Goal: Task Accomplishment & Management: Manage account settings

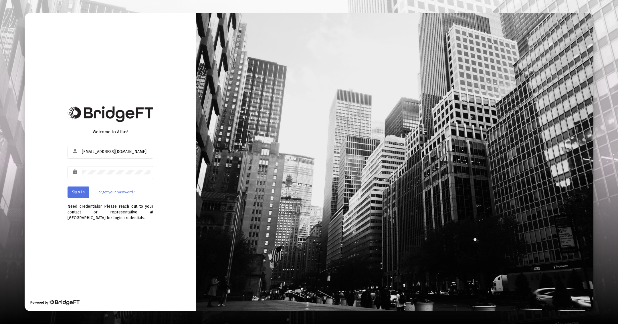
click at [125, 169] on div at bounding box center [116, 172] width 69 height 14
click at [83, 190] on span "Sign In" at bounding box center [78, 191] width 13 height 5
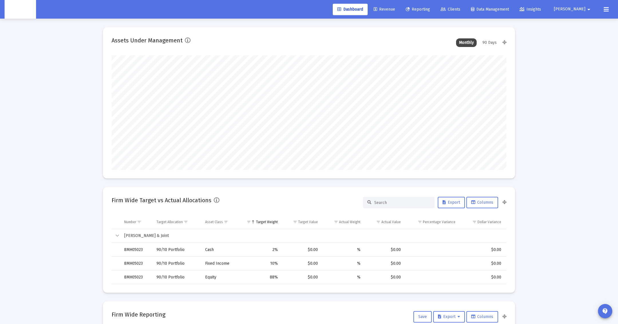
scroll to position [114, 212]
type input "[DATE]"
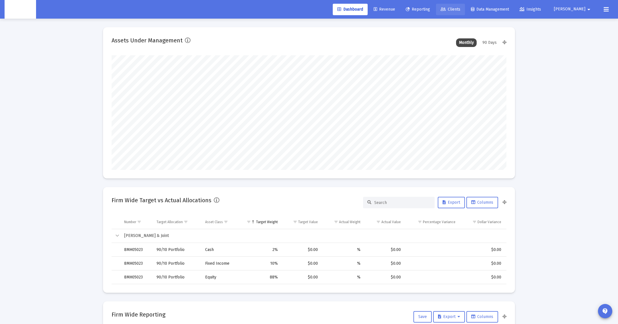
click at [460, 9] on span "Clients" at bounding box center [451, 9] width 20 height 5
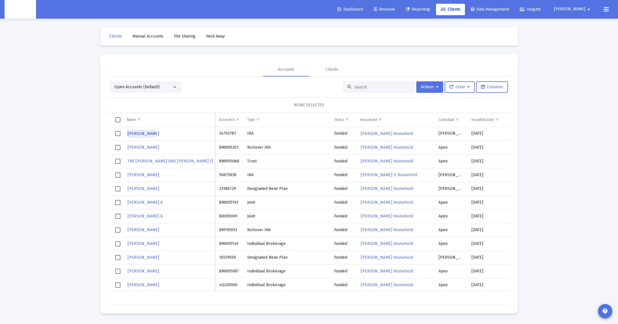
click at [141, 134] on span "[PERSON_NAME]" at bounding box center [143, 133] width 31 height 5
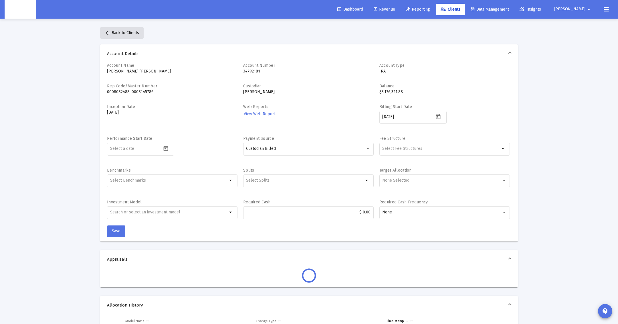
click at [120, 34] on span "arrow_back Back to Clients" at bounding box center [122, 32] width 34 height 5
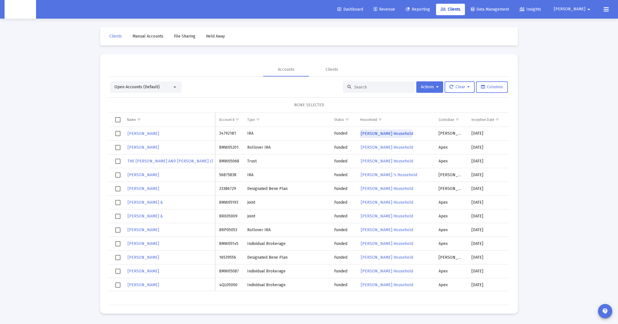
click at [380, 132] on span "[PERSON_NAME] Household" at bounding box center [387, 133] width 52 height 5
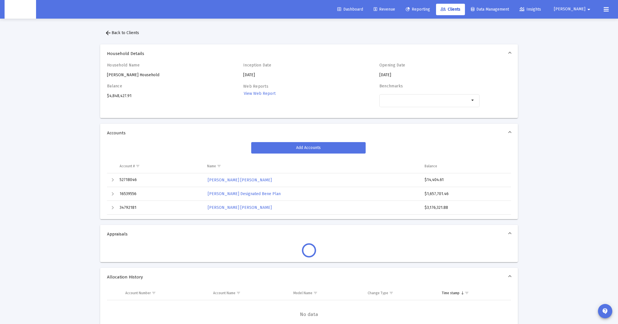
click at [146, 72] on div "Household Name [PERSON_NAME] Household" at bounding box center [157, 70] width 100 height 15
click at [138, 54] on span "Household Details" at bounding box center [308, 54] width 402 height 6
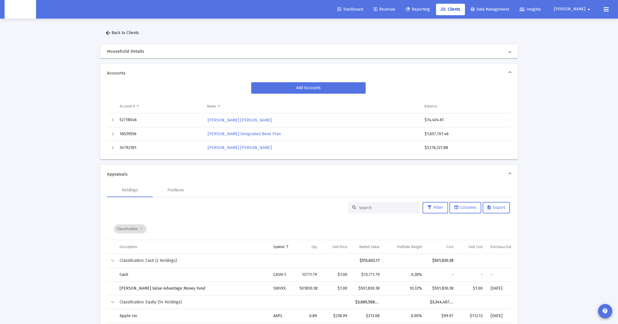
click at [138, 54] on mat-expansion-panel-header "Household Details" at bounding box center [309, 51] width 418 height 14
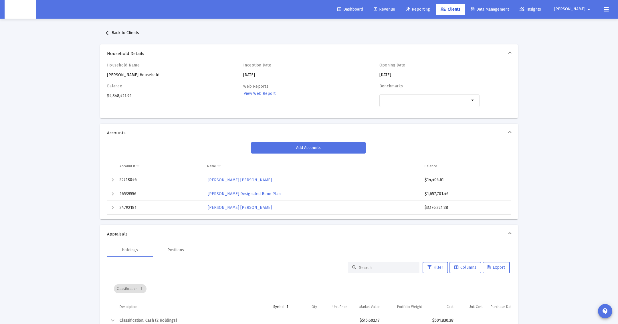
click at [135, 66] on h4 "Household Name" at bounding box center [157, 65] width 100 height 5
click at [136, 76] on div "Household Name [PERSON_NAME] Household" at bounding box center [157, 70] width 100 height 15
click at [175, 79] on div "Household Name [PERSON_NAME] Household Inception Date [DATE] Opening Date [DATE…" at bounding box center [309, 88] width 404 height 51
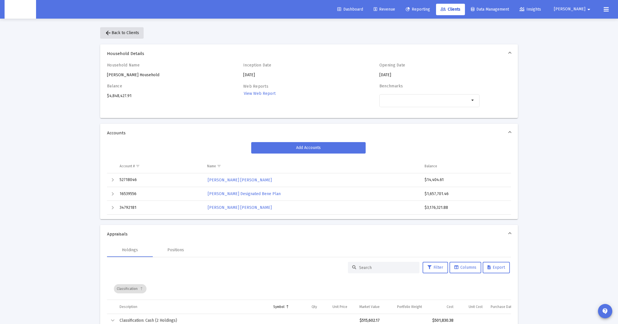
click at [130, 35] on button "arrow_back Back to Clients" at bounding box center [121, 32] width 43 height 11
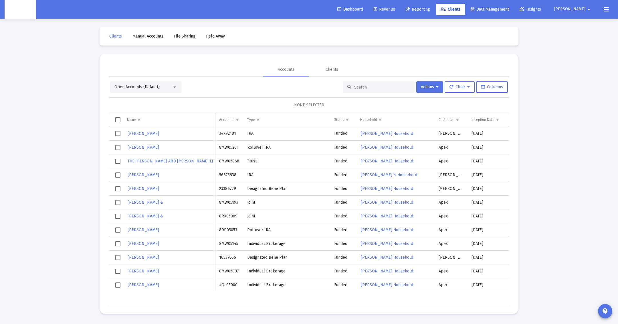
click at [170, 79] on div "Open Accounts (Default) Actions Clear Columns NONE SELECTED Name Name Account #…" at bounding box center [309, 191] width 401 height 228
click at [164, 91] on div "Open Accounts (Default)" at bounding box center [146, 86] width 72 height 11
click at [174, 88] on div at bounding box center [174, 87] width 5 height 5
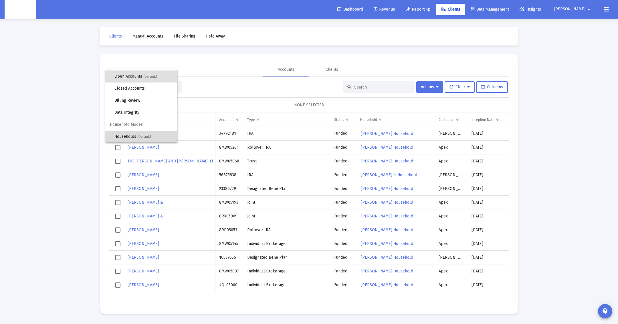
click at [132, 134] on span "Households (Default)" at bounding box center [143, 136] width 58 height 12
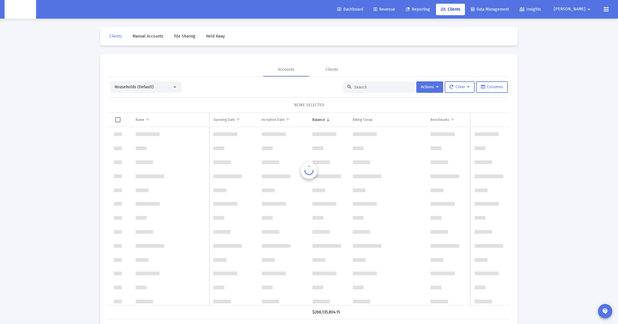
scroll to position [3570, 0]
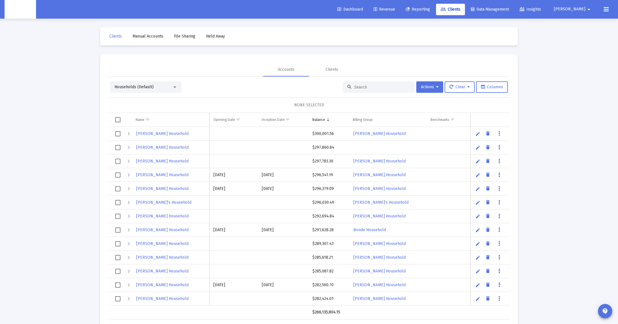
click at [479, 132] on link "Edit" at bounding box center [477, 133] width 5 height 5
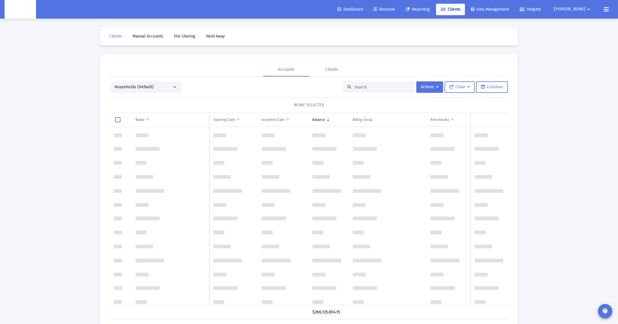
scroll to position [1190, 0]
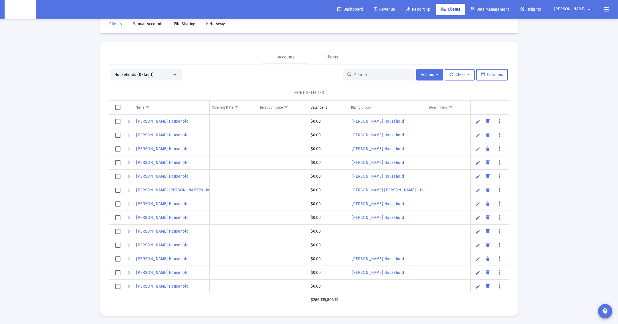
click at [365, 73] on input at bounding box center [382, 74] width 56 height 5
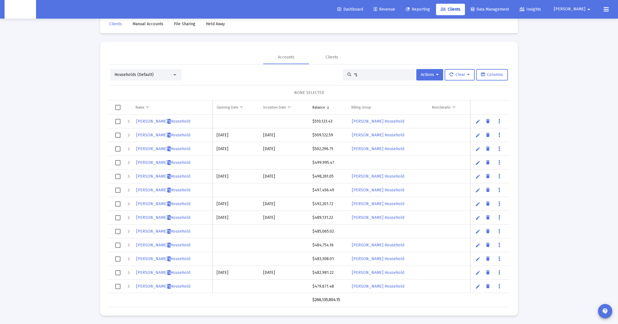
click at [354, 72] on input "'S" at bounding box center [382, 74] width 56 height 5
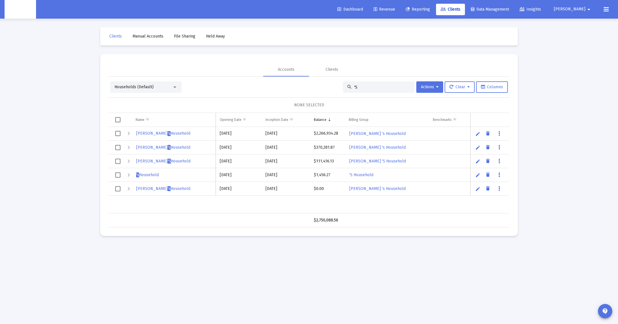
type input "'S"
click at [366, 174] on span "'S Household" at bounding box center [361, 174] width 24 height 5
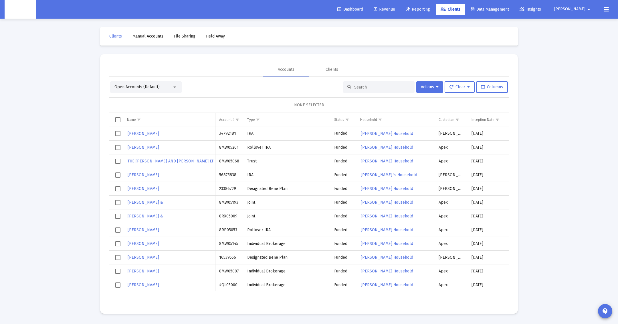
click at [358, 89] on div at bounding box center [379, 86] width 72 height 11
click at [358, 88] on input at bounding box center [382, 87] width 56 height 5
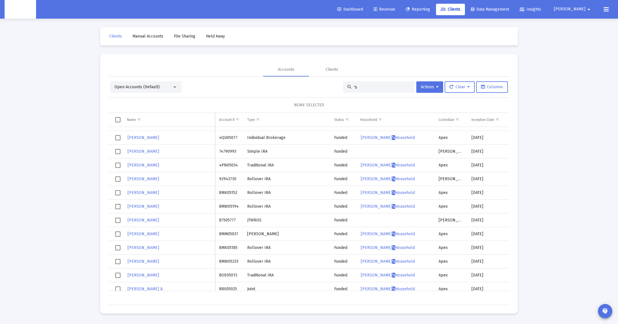
type input "'s"
drag, startPoint x: 380, startPoint y: 83, endPoint x: 320, endPoint y: 81, distance: 60.7
click at [320, 81] on div "Open Accounts (Default) 's Actions Clear Columns" at bounding box center [309, 86] width 398 height 11
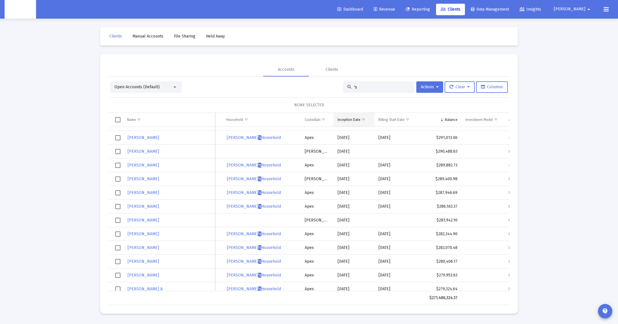
click at [361, 122] on span "Show filter options for column 'Inception Date'" at bounding box center [363, 119] width 4 height 4
click at [363, 118] on span "Show filter options for column 'Inception Date'" at bounding box center [363, 119] width 4 height 4
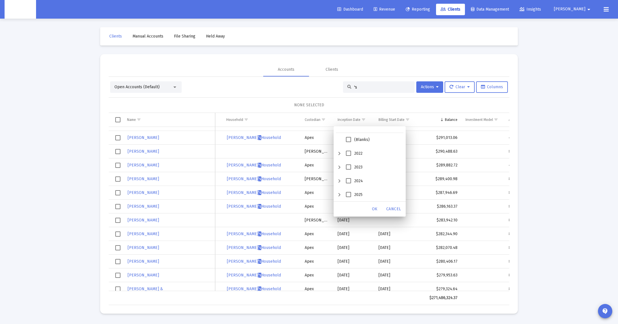
click at [340, 195] on div "2025" at bounding box center [339, 195] width 7 height 14
click at [346, 196] on div "September" at bounding box center [346, 195] width 7 height 14
click at [362, 194] on span "17" at bounding box center [362, 194] width 5 height 5
click at [380, 211] on div "OK" at bounding box center [375, 209] width 18 height 10
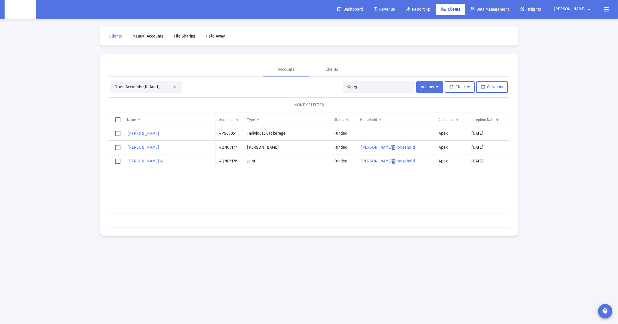
click at [366, 90] on div "'s" at bounding box center [379, 86] width 72 height 11
click at [366, 88] on input "'s" at bounding box center [382, 87] width 56 height 5
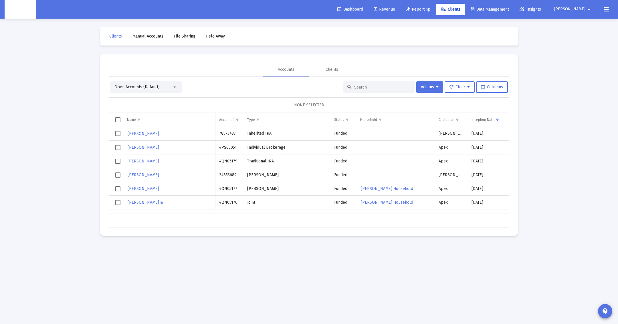
click at [166, 86] on div "Open Accounts (Default)" at bounding box center [143, 87] width 58 height 6
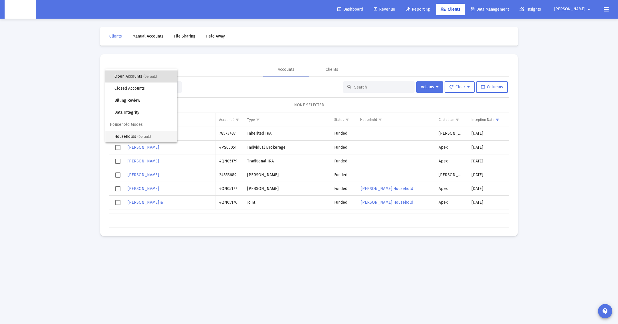
click at [160, 133] on span "Households (Default)" at bounding box center [143, 136] width 58 height 12
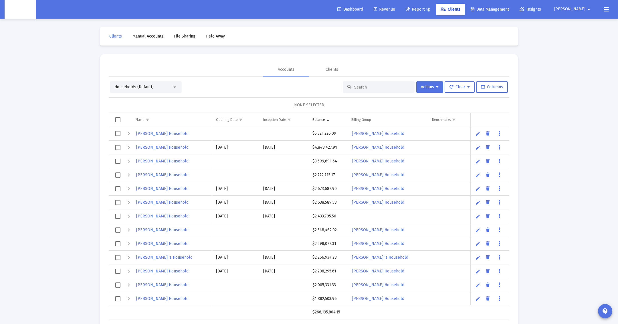
click at [384, 91] on div at bounding box center [379, 86] width 72 height 11
click at [394, 88] on input at bounding box center [382, 87] width 56 height 5
click at [294, 118] on td "Inception Date" at bounding box center [283, 120] width 49 height 14
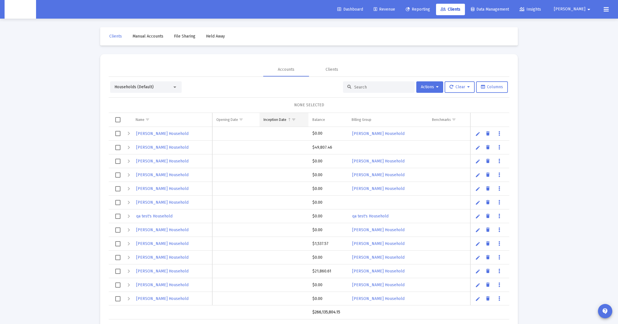
click at [292, 120] on span "Show filter options for column 'Inception Date'" at bounding box center [294, 119] width 4 height 4
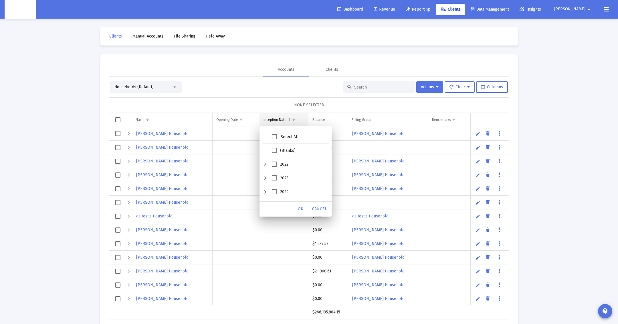
click at [292, 120] on span "Show filter options for column 'Inception Date'" at bounding box center [294, 119] width 4 height 4
click at [288, 117] on span "Column Inception Date" at bounding box center [289, 119] width 4 height 4
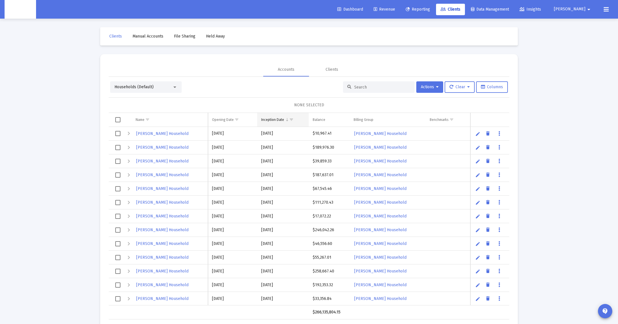
click at [292, 120] on span "Show filter options for column 'Inception Date'" at bounding box center [291, 119] width 4 height 4
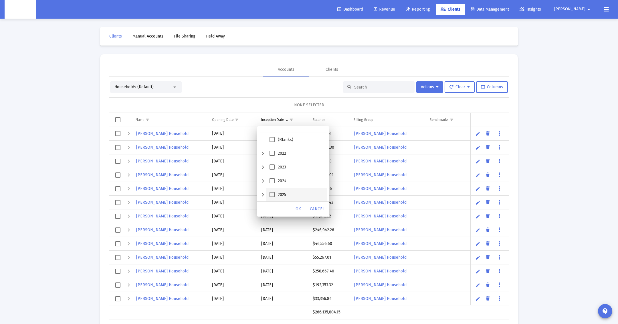
click at [268, 195] on div "2025" at bounding box center [296, 195] width 61 height 14
click at [265, 195] on div "2025" at bounding box center [262, 195] width 7 height 14
click at [273, 195] on div "September" at bounding box center [269, 195] width 7 height 14
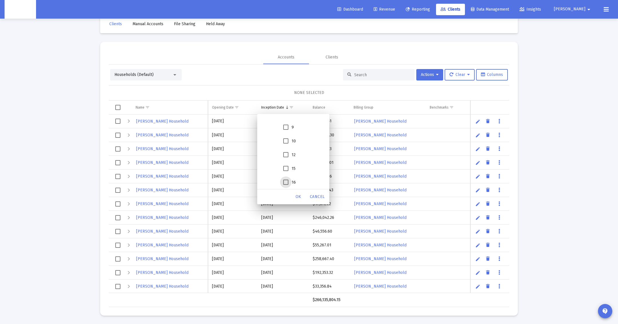
click at [287, 179] on span "16" at bounding box center [285, 181] width 5 height 5
click at [299, 197] on span "OK" at bounding box center [299, 196] width 6 height 5
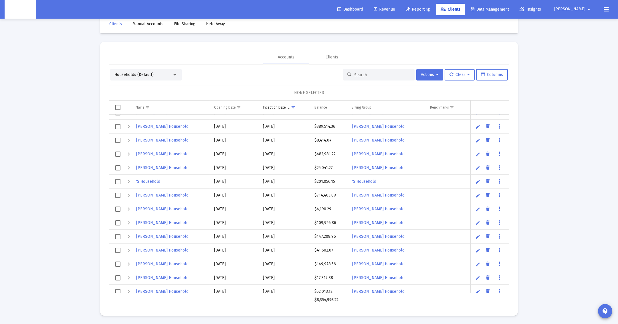
click at [128, 182] on div "Expand" at bounding box center [128, 181] width 7 height 7
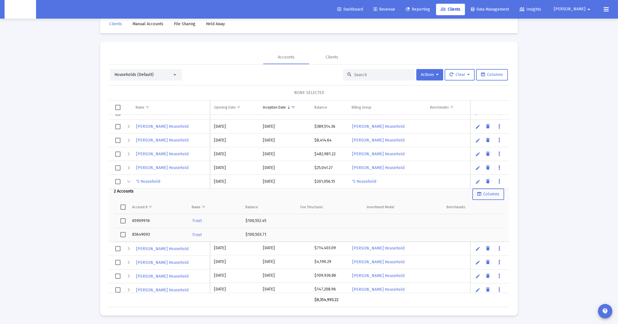
scroll to position [405, 0]
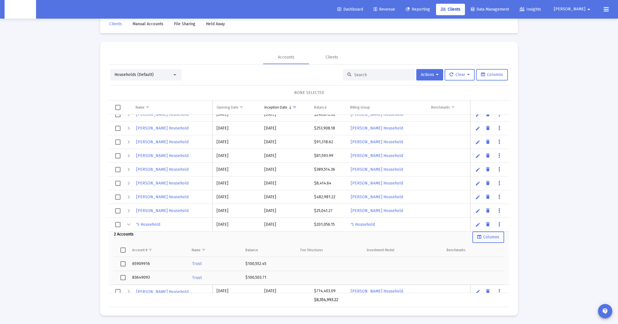
click at [477, 224] on link "Edit" at bounding box center [477, 224] width 5 height 5
click at [153, 223] on input "'S Household" at bounding box center [172, 224] width 81 height 14
type input "[PERSON_NAME] Household"
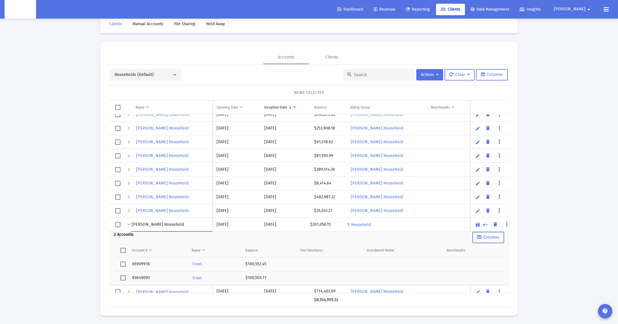
click at [479, 223] on link "Save" at bounding box center [477, 224] width 5 height 5
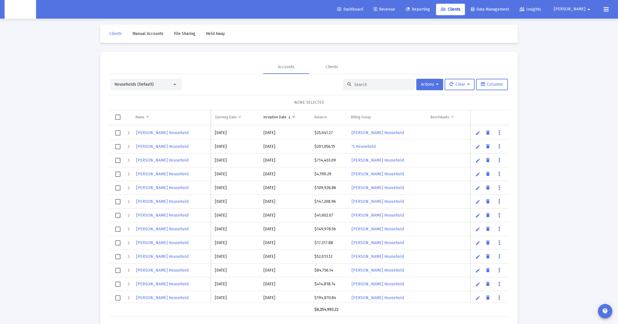
scroll to position [476, 0]
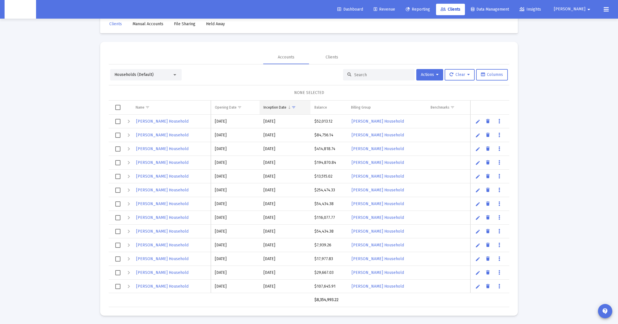
click at [293, 107] on span "Show filter options for column 'Inception Date'" at bounding box center [294, 107] width 4 height 4
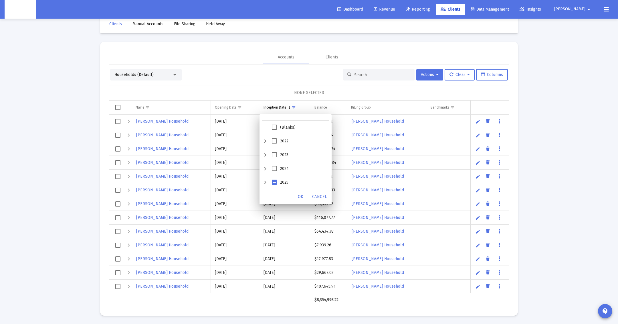
click at [265, 181] on div "2025" at bounding box center [265, 182] width 7 height 14
click at [273, 183] on div "September" at bounding box center [272, 182] width 7 height 14
click at [287, 160] on div "12" at bounding box center [305, 155] width 47 height 14
click at [290, 166] on span "15" at bounding box center [288, 168] width 5 height 5
click at [295, 194] on div "OK" at bounding box center [301, 196] width 18 height 10
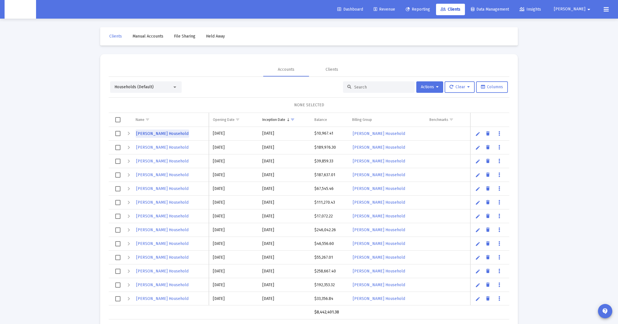
click at [171, 132] on span "[PERSON_NAME] Household" at bounding box center [162, 133] width 52 height 5
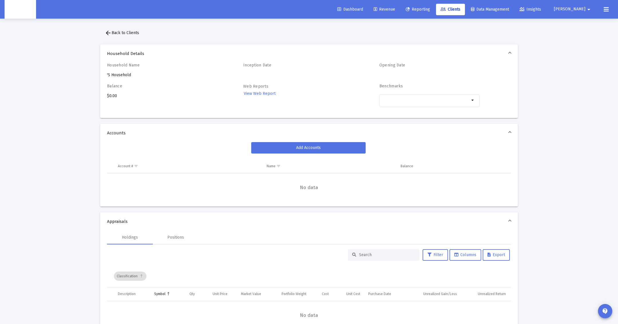
click at [118, 75] on div "Household Name 'S Household" at bounding box center [157, 70] width 100 height 15
click at [121, 72] on div "Household Name 'S Household" at bounding box center [157, 70] width 100 height 15
click at [148, 98] on div "Balance $0.00" at bounding box center [157, 99] width 100 height 30
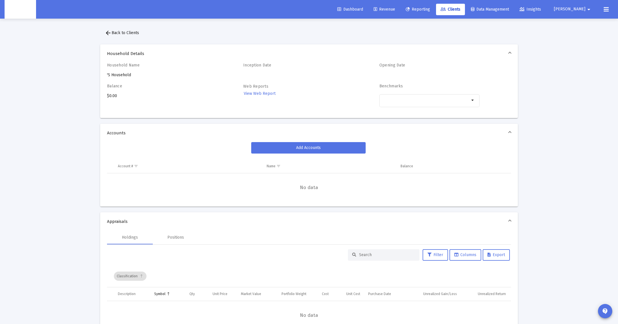
drag, startPoint x: 263, startPoint y: 66, endPoint x: 258, endPoint y: 67, distance: 5.9
click at [263, 66] on h4 "Inception Date" at bounding box center [293, 65] width 100 height 5
click at [251, 68] on div "Inception Date" at bounding box center [293, 70] width 100 height 15
click at [586, 9] on mat-icon "arrow_drop_down" at bounding box center [588, 9] width 7 height 11
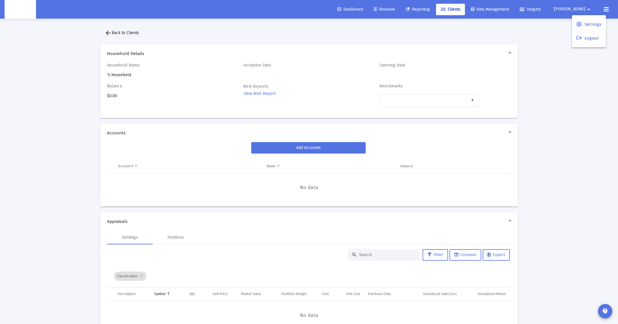
click at [466, 7] on div at bounding box center [309, 162] width 618 height 324
click at [582, 8] on span "[PERSON_NAME]" at bounding box center [569, 9] width 31 height 5
click at [583, 21] on link "Settings" at bounding box center [589, 24] width 34 height 14
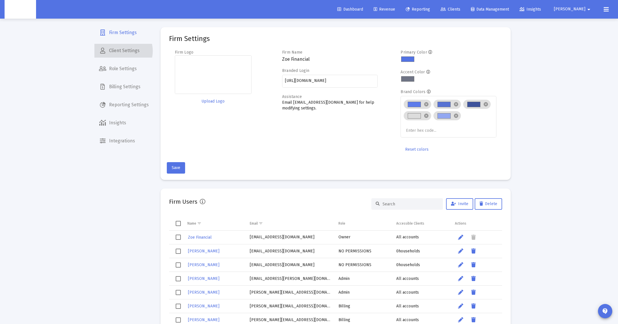
click at [121, 51] on span "Client Settings" at bounding box center [123, 51] width 59 height 14
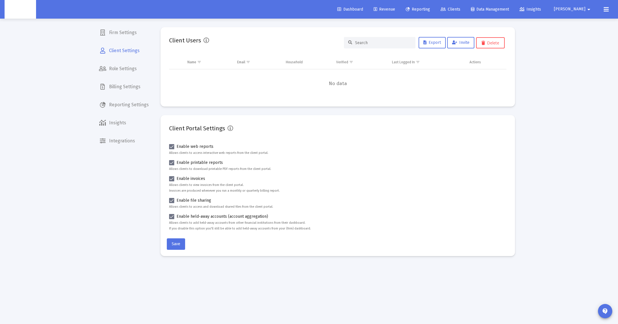
click at [119, 71] on span "Role Settings" at bounding box center [123, 69] width 59 height 14
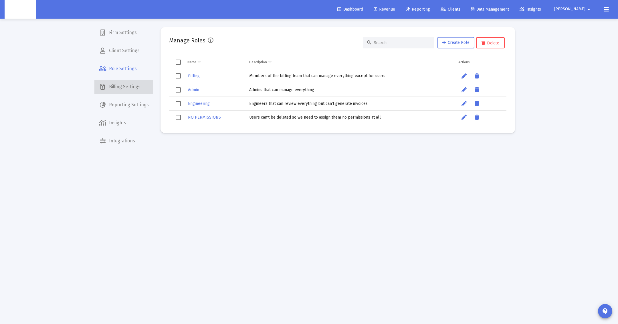
click at [128, 85] on span "Billing Settings" at bounding box center [123, 87] width 59 height 14
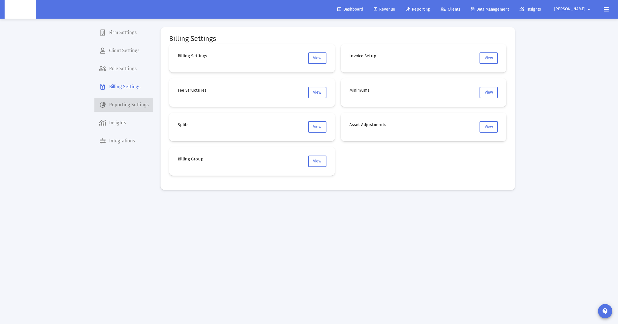
click at [133, 104] on span "Reporting Settings" at bounding box center [123, 105] width 59 height 14
click at [133, 126] on span "Insights" at bounding box center [123, 123] width 59 height 14
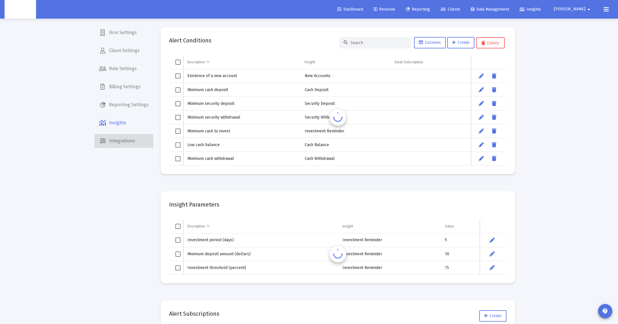
click at [128, 135] on span "Integrations" at bounding box center [123, 141] width 59 height 14
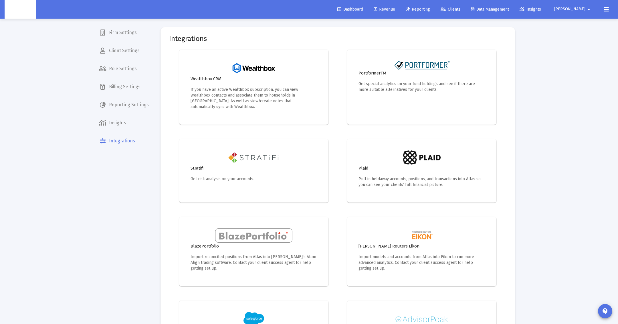
click at [132, 101] on span "Reporting Settings" at bounding box center [123, 105] width 59 height 14
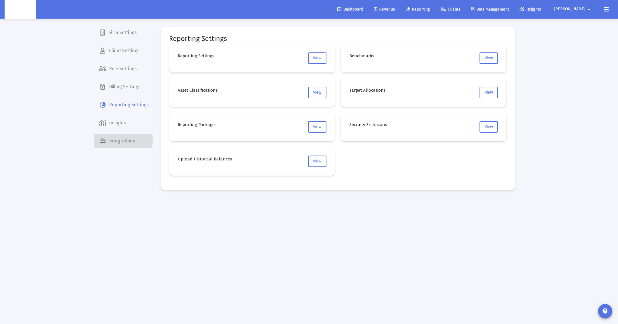
click at [116, 140] on span "Integrations" at bounding box center [123, 141] width 59 height 14
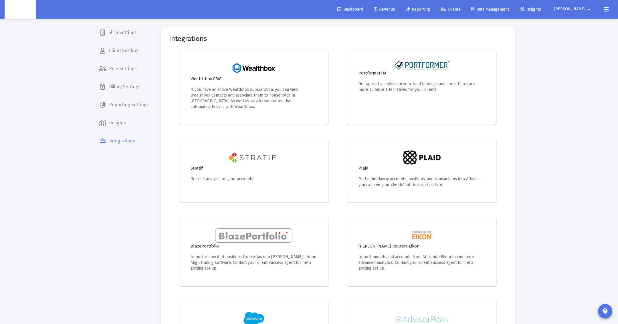
click at [129, 113] on mat-nav-list "Firm Settings Client Settings Role Settings Billing Settings Reporting Settings…" at bounding box center [123, 74] width 59 height 148
click at [133, 106] on span "Reporting Settings" at bounding box center [123, 105] width 59 height 14
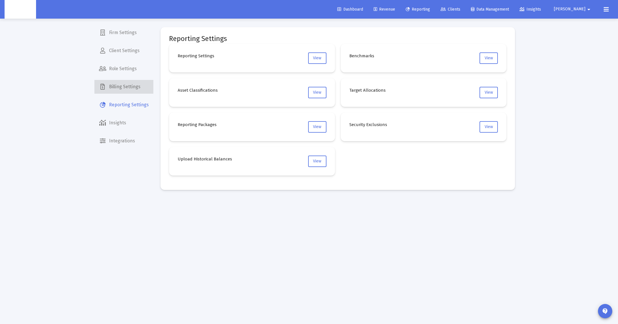
click at [132, 86] on span "Billing Settings" at bounding box center [123, 87] width 59 height 14
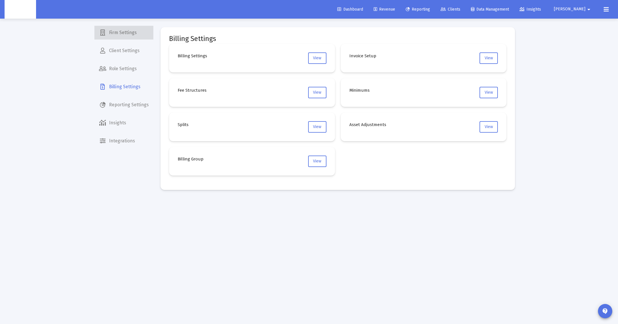
click at [128, 37] on span "Firm Settings" at bounding box center [123, 33] width 59 height 14
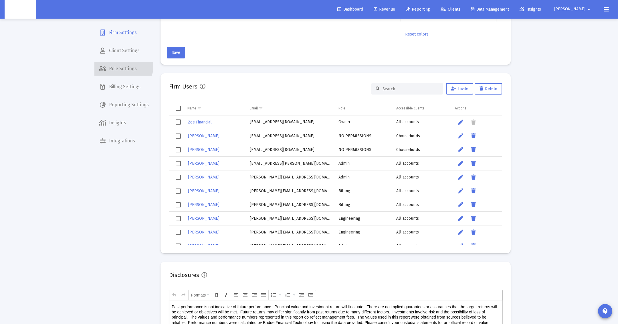
click at [104, 62] on span "Role Settings" at bounding box center [123, 69] width 59 height 14
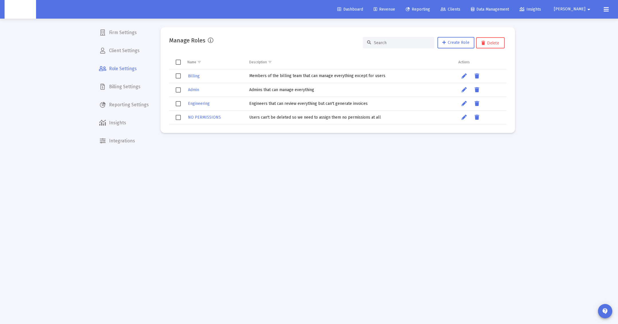
click at [120, 53] on span "Client Settings" at bounding box center [123, 51] width 59 height 14
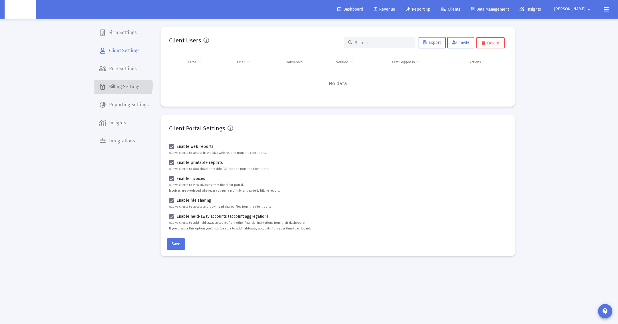
click at [120, 86] on span "Billing Settings" at bounding box center [123, 87] width 59 height 14
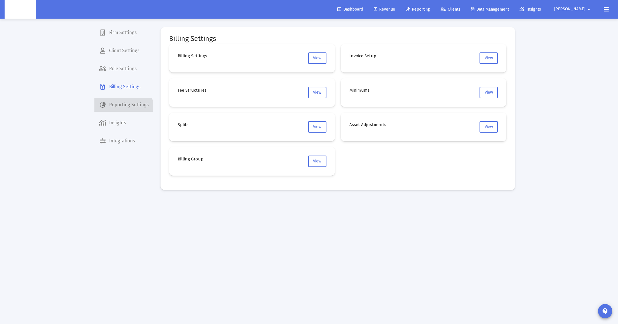
click at [118, 111] on span "Reporting Settings" at bounding box center [123, 105] width 59 height 14
click at [108, 130] on mat-nav-list "Firm Settings Client Settings Role Settings Billing Settings Reporting Settings…" at bounding box center [123, 74] width 59 height 148
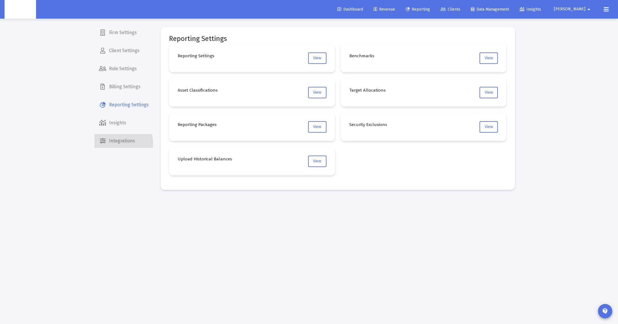
click at [114, 143] on span "Integrations" at bounding box center [123, 141] width 59 height 14
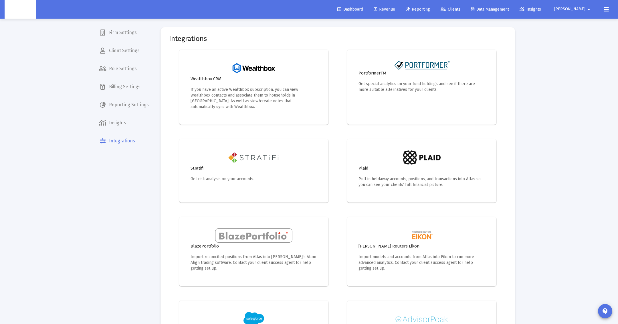
click at [115, 126] on span "Insights" at bounding box center [123, 123] width 59 height 14
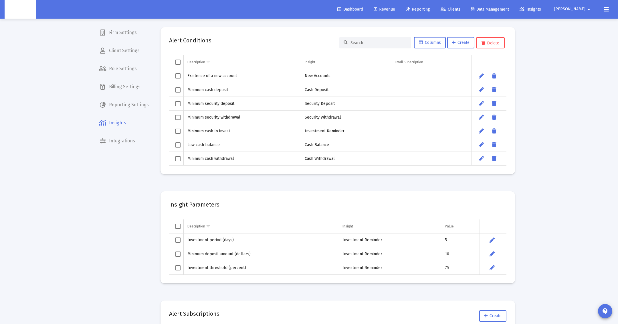
click at [461, 5] on link "Clients" at bounding box center [450, 9] width 29 height 11
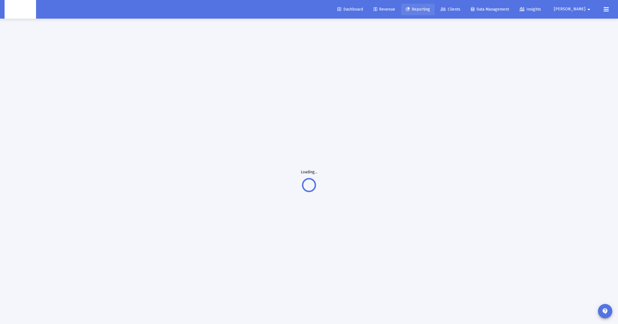
click at [430, 9] on span "Reporting" at bounding box center [418, 9] width 24 height 5
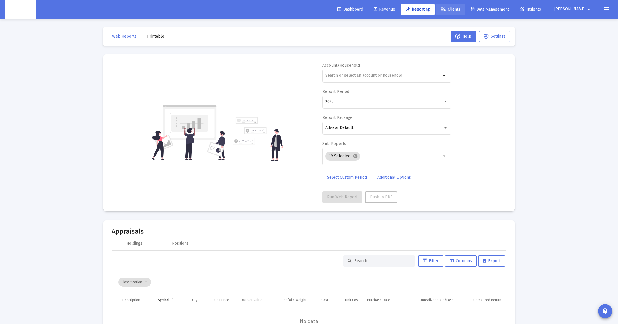
click at [460, 9] on span "Clients" at bounding box center [451, 9] width 20 height 5
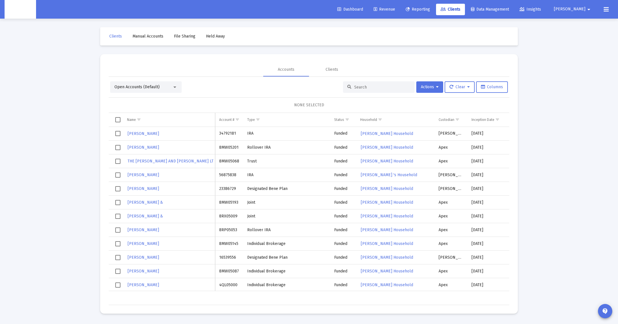
click at [167, 85] on div "Open Accounts (Default)" at bounding box center [143, 87] width 58 height 6
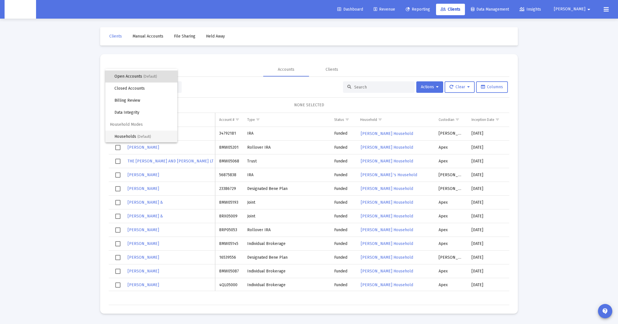
click at [138, 136] on span "(Default)" at bounding box center [144, 136] width 14 height 4
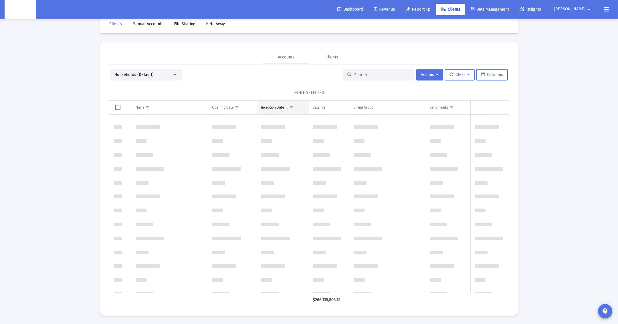
scroll to position [712, 0]
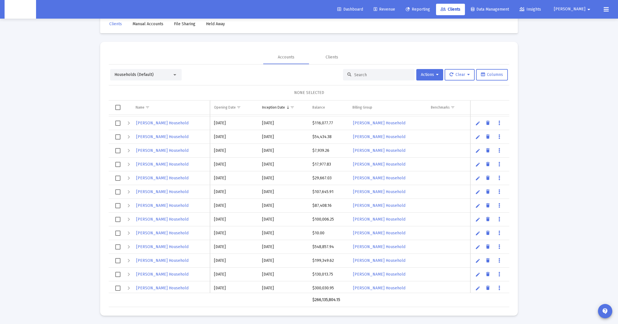
click at [286, 108] on span "Column Inception Date" at bounding box center [288, 107] width 4 height 4
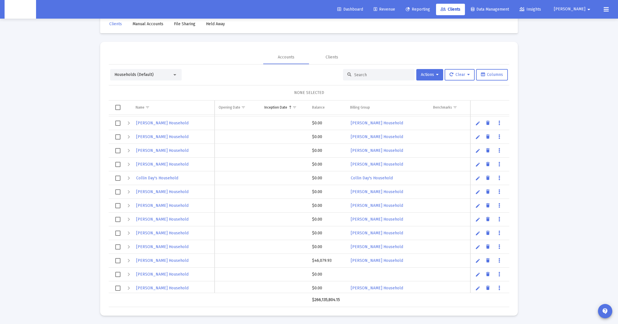
scroll to position [0, 0]
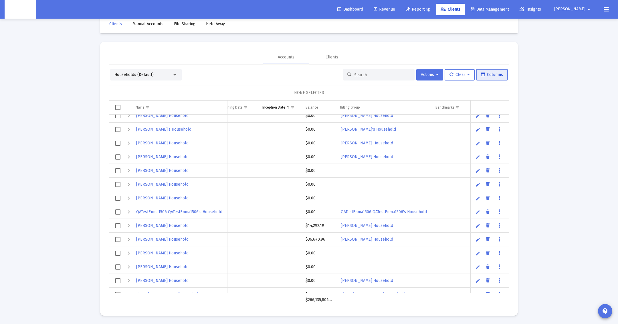
click at [494, 76] on span "Columns" at bounding box center [492, 74] width 22 height 5
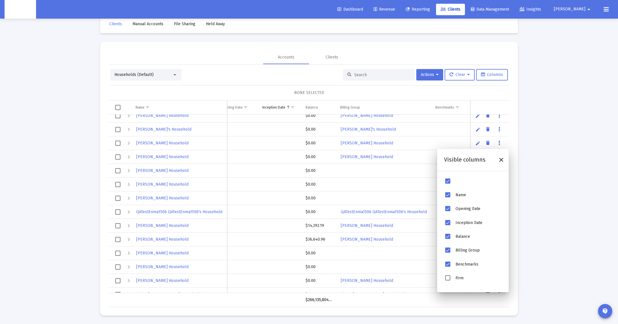
click at [456, 275] on span "Firm" at bounding box center [459, 277] width 8 height 5
click at [500, 159] on icon "Close" at bounding box center [501, 159] width 7 height 7
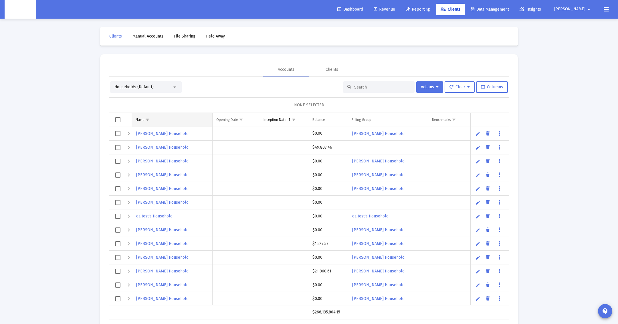
click at [147, 117] on span "Show filter options for column 'Name'" at bounding box center [147, 119] width 4 height 4
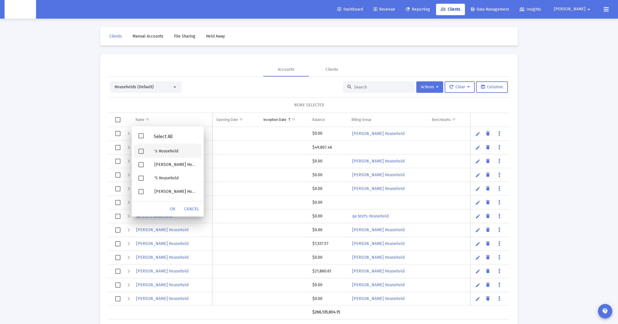
click at [163, 152] on div "'s Household" at bounding box center [175, 150] width 51 height 13
click at [161, 177] on div "'S Household" at bounding box center [175, 177] width 51 height 13
click at [169, 155] on div "'s Household" at bounding box center [175, 150] width 51 height 13
click at [169, 151] on div "'s Household" at bounding box center [175, 150] width 51 height 13
click at [170, 206] on span "OK" at bounding box center [173, 208] width 6 height 5
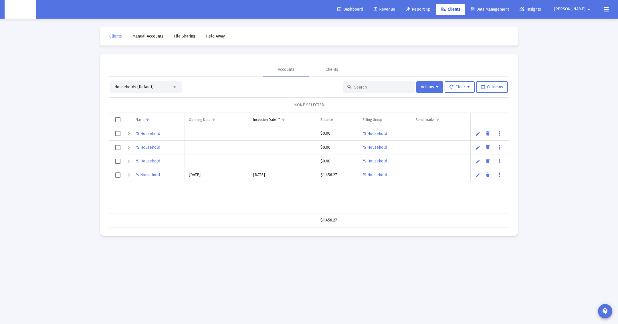
click at [480, 160] on link "Edit" at bounding box center [477, 160] width 5 height 5
click at [164, 159] on input "'S Household" at bounding box center [158, 161] width 53 height 14
type input "Alan Konieczynski'S Household"
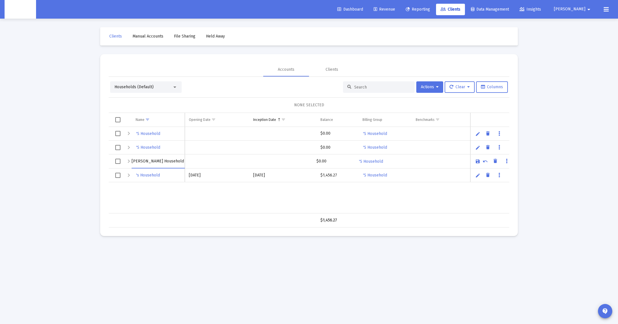
click at [179, 188] on div "'S Household $0.00 'S Household 'S Household $0.00 'S Household 'S Household $0…" at bounding box center [310, 170] width 403 height 86
click at [476, 161] on link "Save" at bounding box center [477, 160] width 5 height 5
click at [476, 148] on link "Edit" at bounding box center [477, 147] width 5 height 5
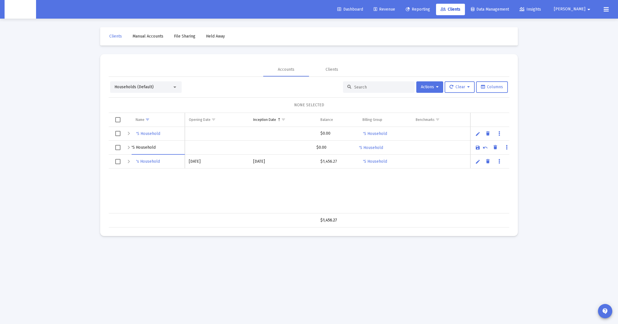
click at [143, 145] on input "'S Household" at bounding box center [158, 147] width 53 height 14
type input "Kyle Pawling'S Household"
click at [479, 148] on link "Save" at bounding box center [477, 147] width 5 height 5
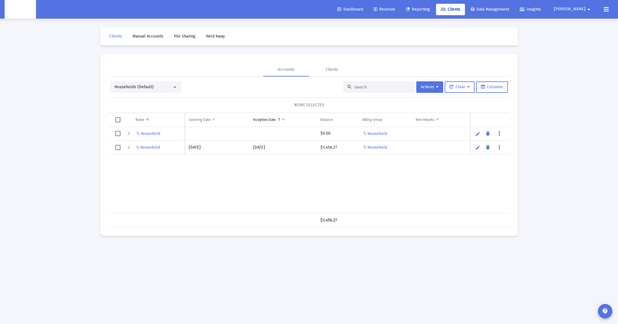
click at [479, 133] on link "Edit" at bounding box center [477, 133] width 5 height 5
click at [166, 134] on input "'S Household" at bounding box center [158, 134] width 53 height 14
type input "Kara Tafur's Household"
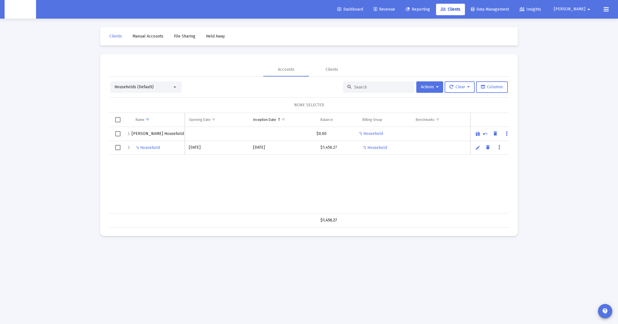
click at [475, 134] on link "Save" at bounding box center [477, 133] width 5 height 5
click at [111, 38] on span "Clients" at bounding box center [115, 36] width 13 height 5
click at [430, 8] on span "Reporting" at bounding box center [418, 9] width 24 height 5
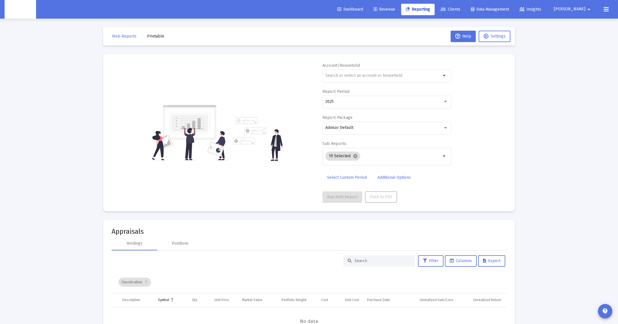
click at [457, 9] on div "Dashboard Revenue Reporting Clients Data Management Insights" at bounding box center [440, 9] width 214 height 11
click at [491, 6] on link "Data Management" at bounding box center [489, 9] width 47 height 11
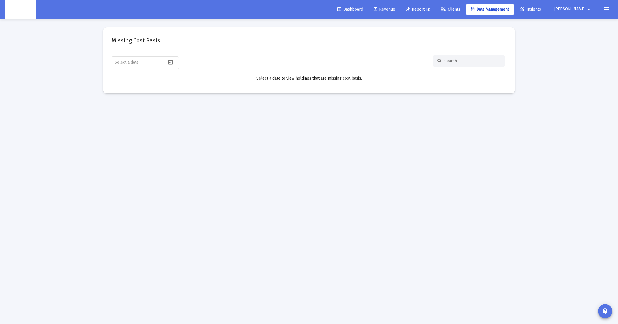
click at [460, 7] on span "Clients" at bounding box center [451, 9] width 20 height 5
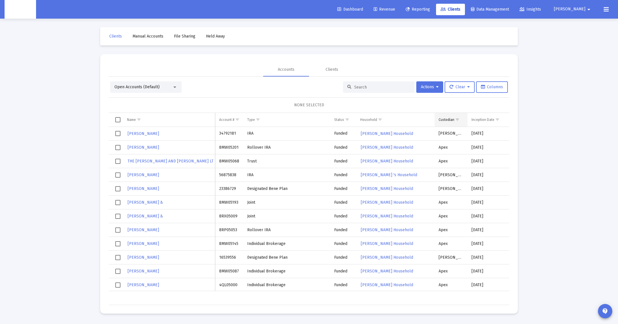
click at [455, 118] on span "Show filter options for column 'Custodian'" at bounding box center [457, 119] width 4 height 4
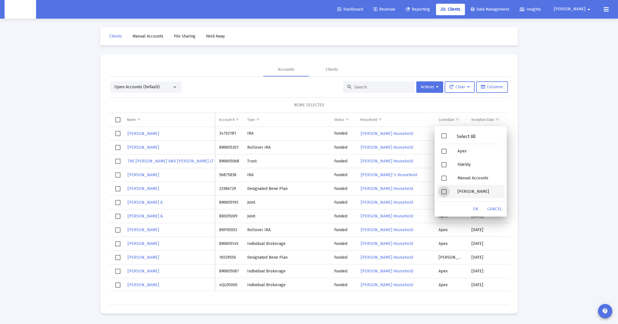
drag, startPoint x: 445, startPoint y: 190, endPoint x: 442, endPoint y: 177, distance: 14.1
click at [445, 190] on span "Filter options" at bounding box center [443, 191] width 5 height 5
click at [442, 165] on span "Filter options" at bounding box center [443, 164] width 5 height 5
click at [476, 211] on div "OK" at bounding box center [476, 209] width 18 height 10
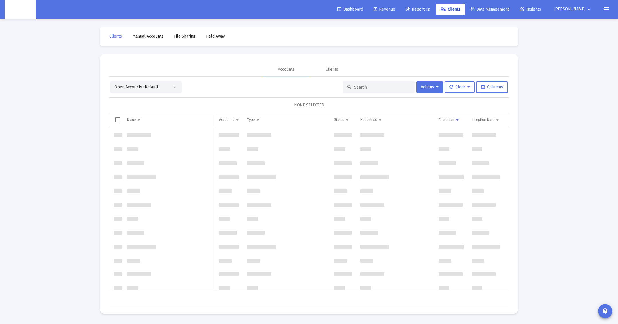
scroll to position [3074, 0]
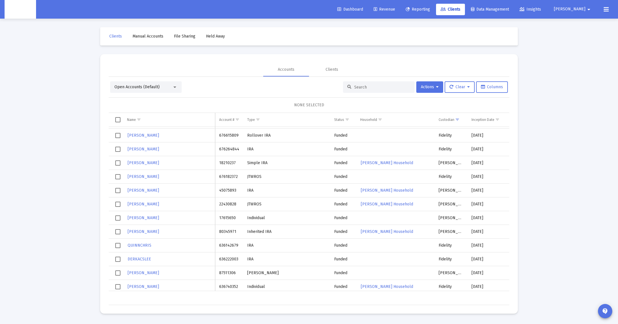
click at [112, 116] on td "Data grid" at bounding box center [116, 120] width 14 height 14
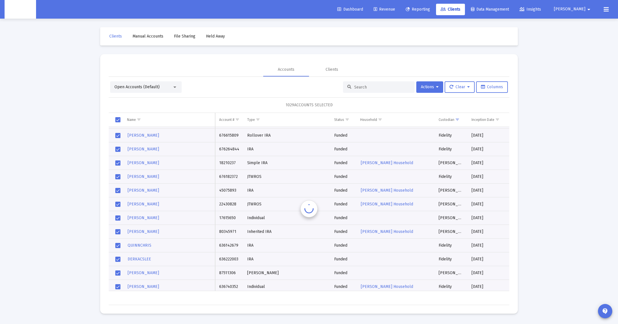
click at [116, 120] on span "Select all" at bounding box center [117, 119] width 5 height 5
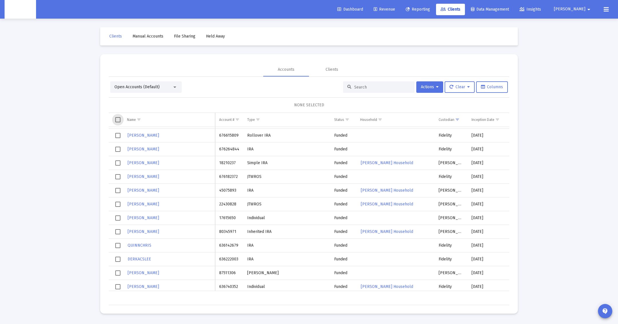
click at [117, 119] on span "Select all" at bounding box center [117, 119] width 5 height 5
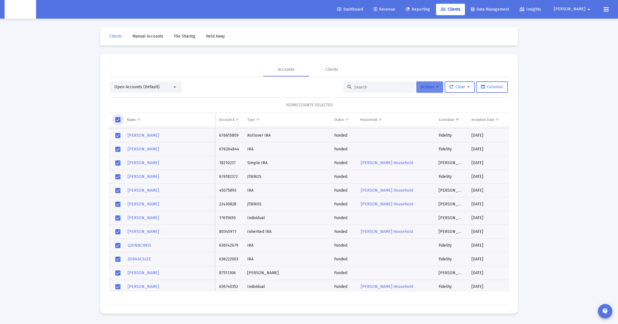
click at [430, 91] on button "Actions" at bounding box center [429, 86] width 27 height 11
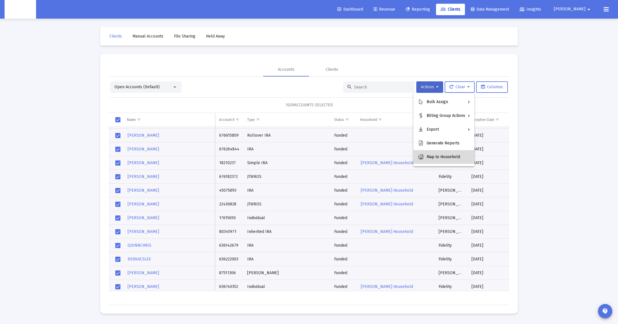
click at [431, 155] on button "Map to Household" at bounding box center [443, 157] width 61 height 14
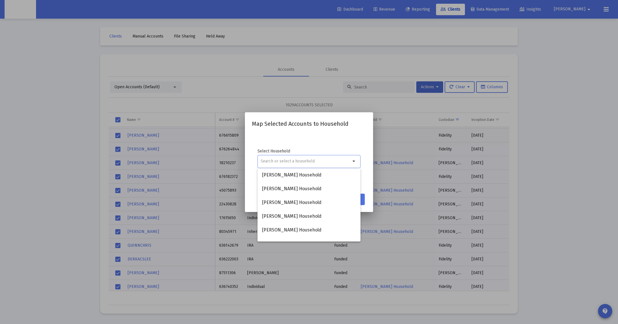
click at [302, 144] on div "Select Household arrow_drop_down" at bounding box center [309, 161] width 114 height 57
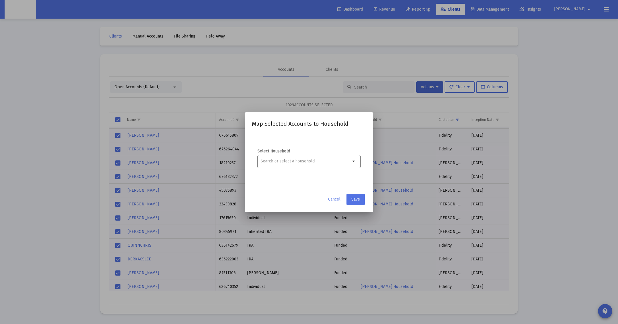
click at [294, 163] on div at bounding box center [306, 161] width 90 height 14
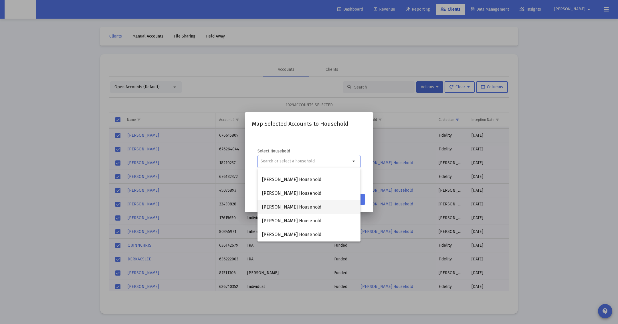
scroll to position [0, 0]
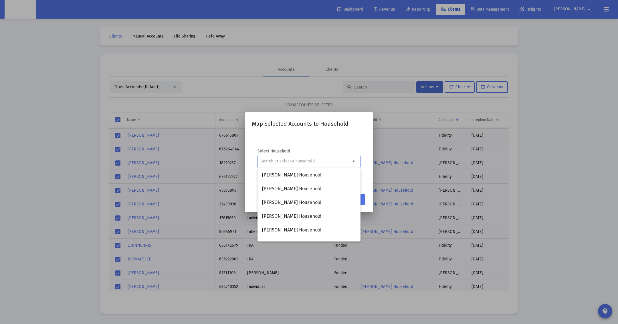
click at [304, 160] on input at bounding box center [306, 161] width 90 height 5
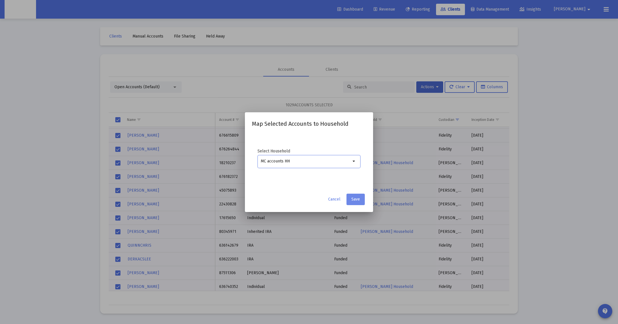
type input "MC accounts HH"
click at [355, 197] on span "Save" at bounding box center [355, 199] width 9 height 5
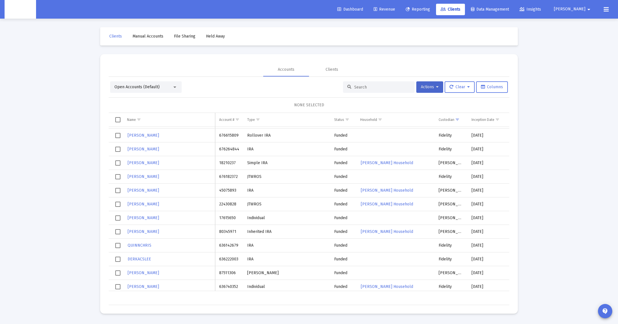
scroll to position [2833, 0]
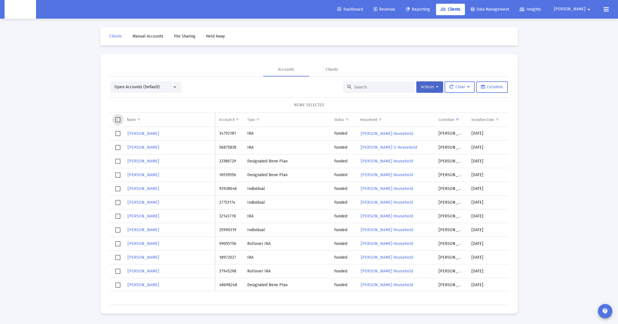
click at [118, 119] on span "Select all" at bounding box center [117, 119] width 5 height 5
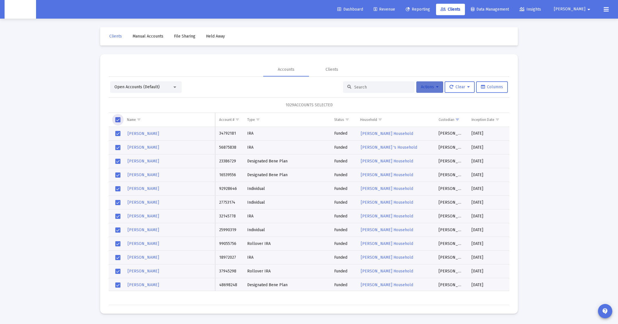
click at [417, 83] on button "Actions" at bounding box center [429, 86] width 27 height 11
click at [437, 154] on button "Map to Household" at bounding box center [443, 157] width 61 height 14
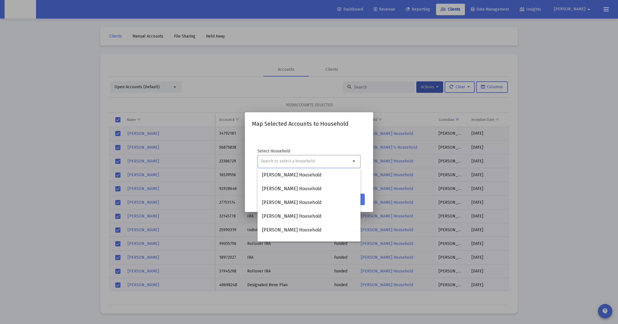
click at [330, 142] on div "Select Household arrow_drop_down" at bounding box center [309, 161] width 114 height 57
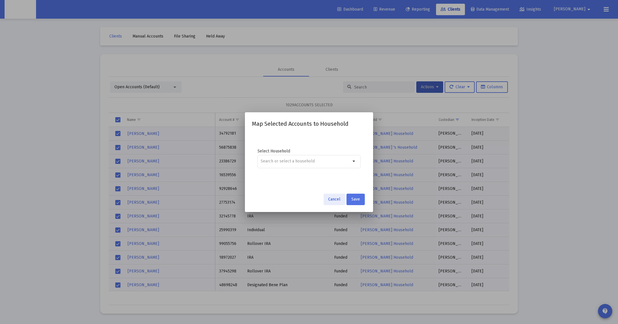
click at [337, 197] on span "Cancel" at bounding box center [334, 199] width 12 height 5
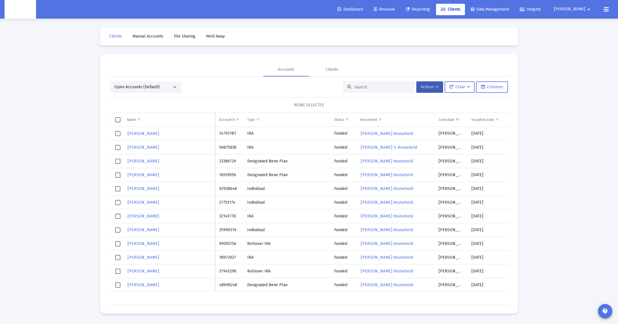
click at [460, 11] on span "Clients" at bounding box center [451, 9] width 20 height 5
click at [156, 91] on div "Open Accounts (Default)" at bounding box center [146, 86] width 72 height 11
click at [178, 89] on div "Open Accounts (Default)" at bounding box center [146, 86] width 72 height 11
click at [175, 85] on div at bounding box center [174, 87] width 5 height 5
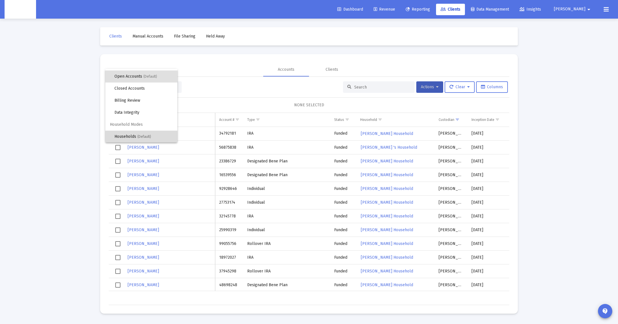
click at [139, 132] on span "Households (Default)" at bounding box center [143, 136] width 58 height 12
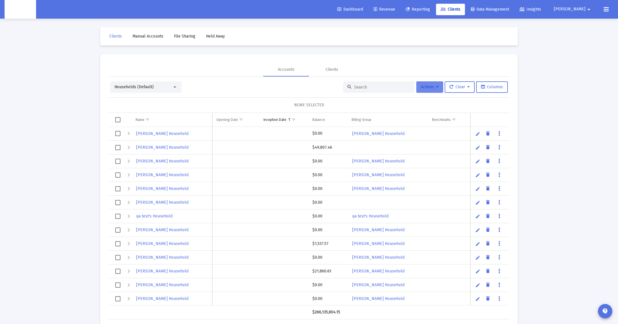
click at [434, 83] on button "Actions" at bounding box center [429, 86] width 27 height 11
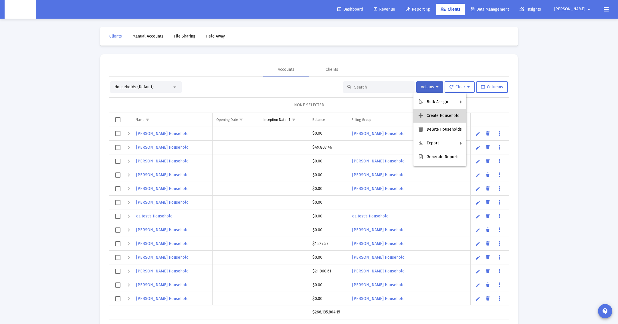
click at [436, 118] on button "Create Household" at bounding box center [439, 116] width 53 height 14
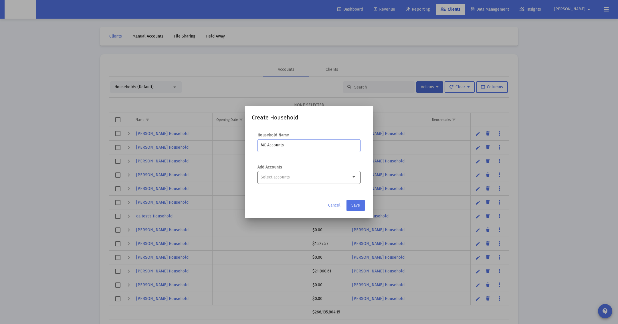
type input "MC Accounts"
click at [324, 181] on div at bounding box center [306, 177] width 90 height 14
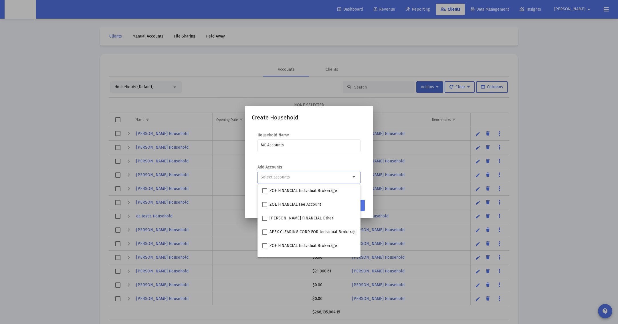
click at [326, 179] on input "Selection" at bounding box center [306, 177] width 90 height 5
click at [347, 154] on div "MC Accounts" at bounding box center [308, 148] width 103 height 18
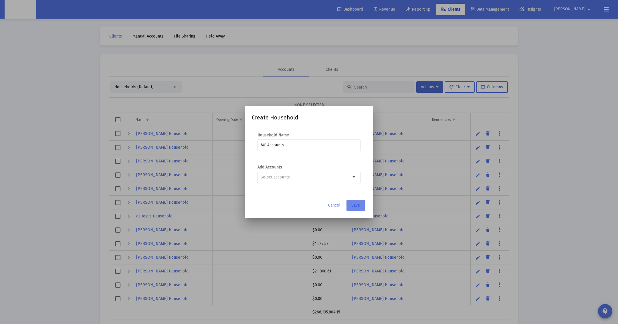
click at [355, 201] on button "Save" at bounding box center [355, 204] width 18 height 11
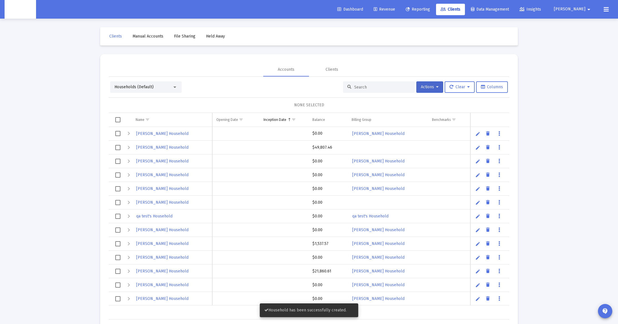
click at [154, 86] on div "Households (Default)" at bounding box center [143, 87] width 58 height 6
click at [140, 31] on span "Account Modes" at bounding box center [141, 26] width 72 height 12
click at [140, 34] on span "Open Accounts (Default)" at bounding box center [143, 38] width 58 height 12
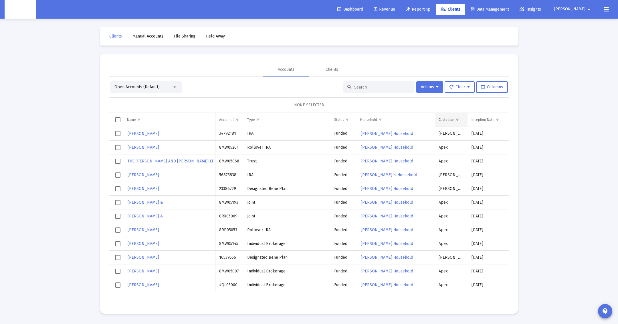
click at [458, 121] on span "Show filter options for column 'Custodian'" at bounding box center [457, 119] width 4 height 4
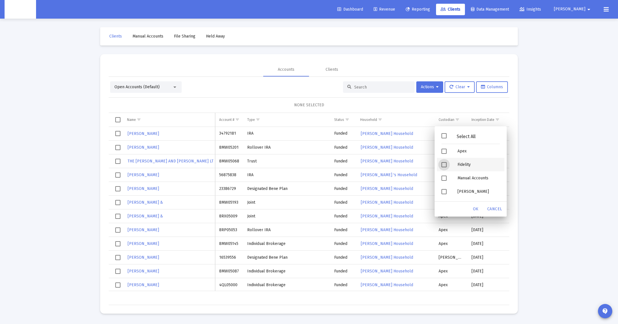
click at [448, 164] on div "Filter options" at bounding box center [445, 164] width 16 height 13
click at [445, 179] on span "Filter options" at bounding box center [443, 177] width 5 height 5
click at [470, 205] on div "OK" at bounding box center [476, 209] width 18 height 10
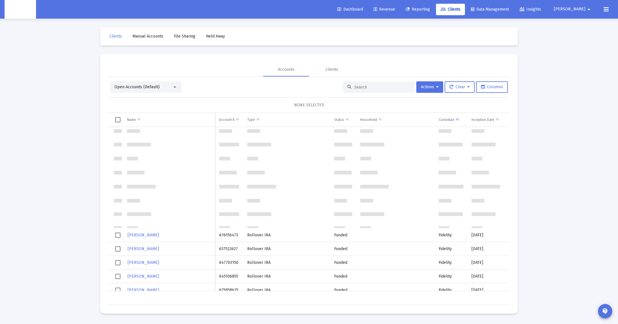
scroll to position [161, 0]
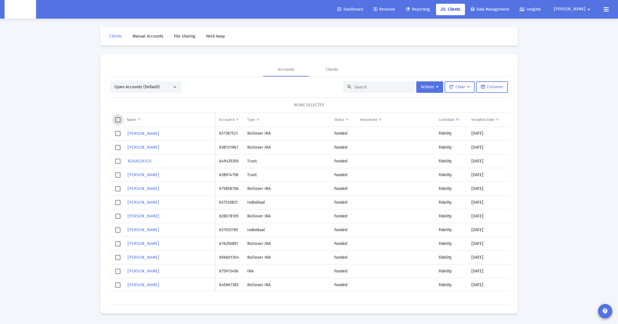
click at [120, 117] on span "Select all" at bounding box center [117, 119] width 5 height 5
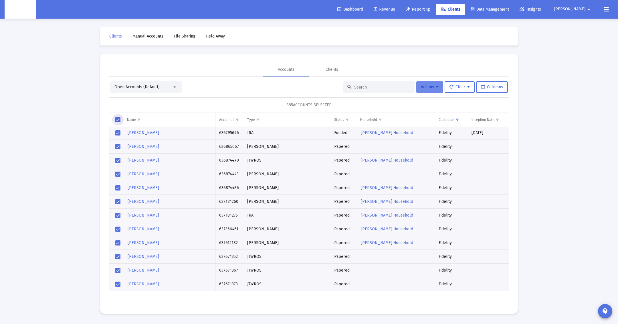
click at [433, 86] on span "Actions" at bounding box center [430, 86] width 18 height 5
click at [438, 156] on button "Map to Household" at bounding box center [443, 157] width 61 height 14
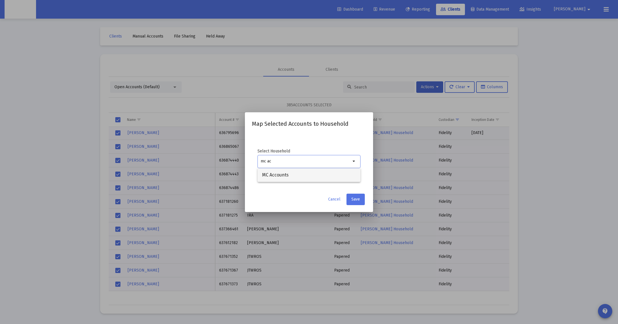
click at [267, 172] on span "MC Accounts" at bounding box center [309, 175] width 94 height 14
type input "MC Accounts"
click at [366, 201] on app-atlas-submit-button "Save" at bounding box center [356, 198] width 20 height 11
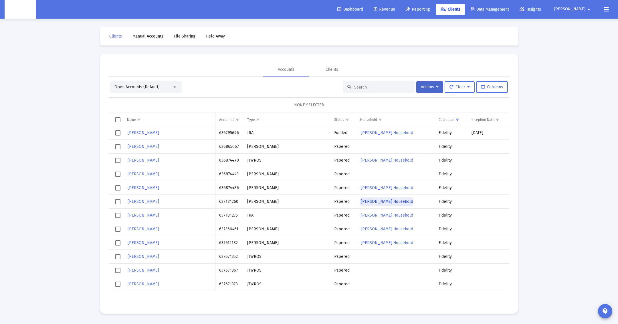
click at [362, 200] on span "Michael Tanner's Household" at bounding box center [387, 201] width 52 height 5
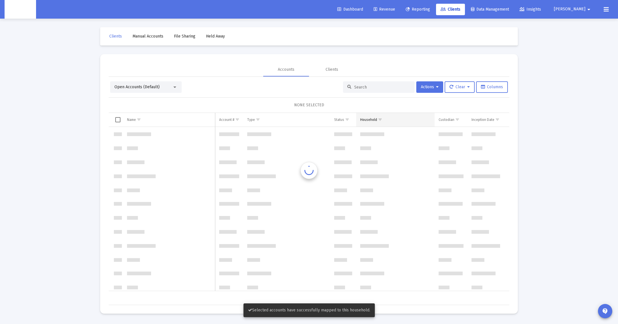
scroll to position [4943, 0]
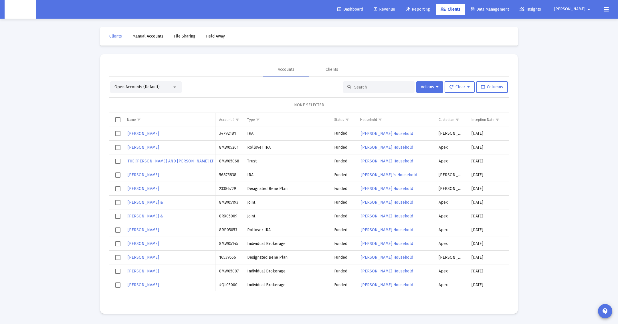
click at [153, 86] on span "Open Accounts (Default)" at bounding box center [136, 86] width 45 height 5
click at [274, 100] on div at bounding box center [309, 162] width 618 height 324
click at [455, 120] on span "Show filter options for column 'Custodian'" at bounding box center [457, 119] width 4 height 4
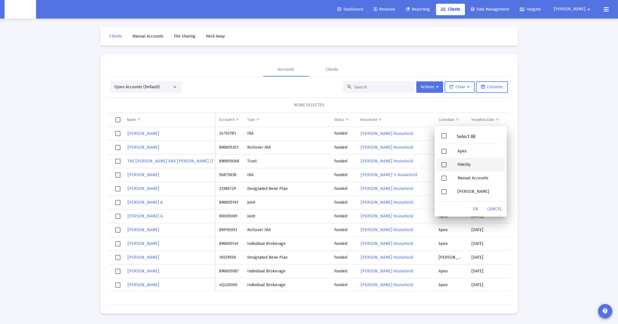
click at [455, 164] on div "Fidelity" at bounding box center [478, 164] width 51 height 13
click at [451, 192] on div "Filter options" at bounding box center [445, 191] width 16 height 13
click at [476, 207] on span "OK" at bounding box center [476, 208] width 6 height 5
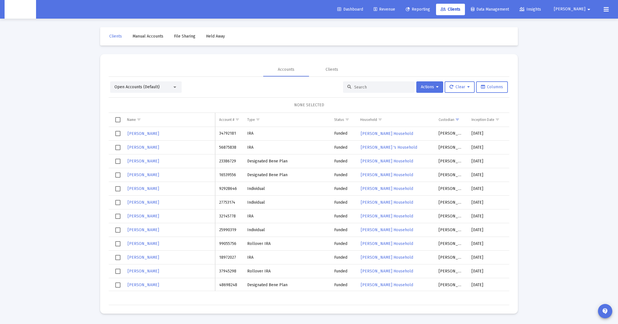
click at [117, 118] on span "Select all" at bounding box center [117, 119] width 5 height 5
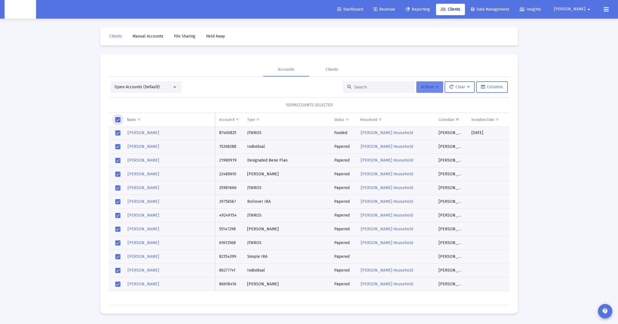
click at [436, 86] on icon at bounding box center [437, 87] width 3 height 4
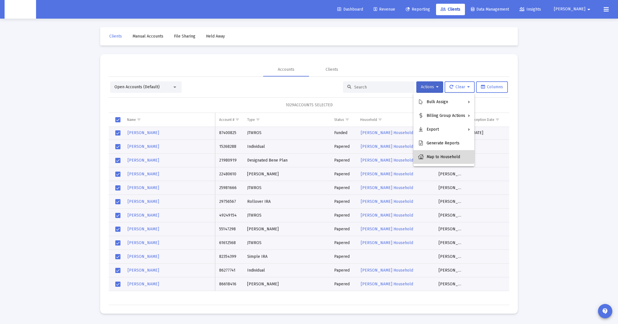
click at [439, 152] on button "Map to Household" at bounding box center [443, 157] width 61 height 14
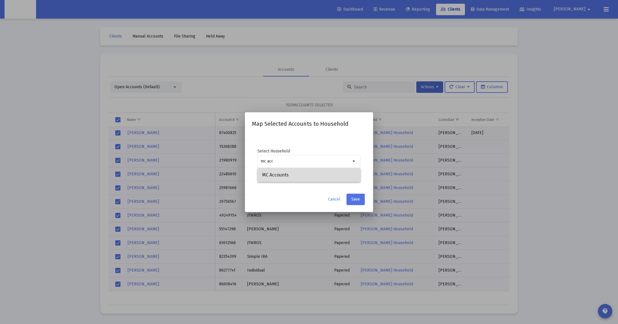
click at [292, 173] on span "MC Accounts" at bounding box center [309, 175] width 94 height 14
type input "MC Accounts"
click at [354, 198] on span "Save" at bounding box center [355, 199] width 9 height 5
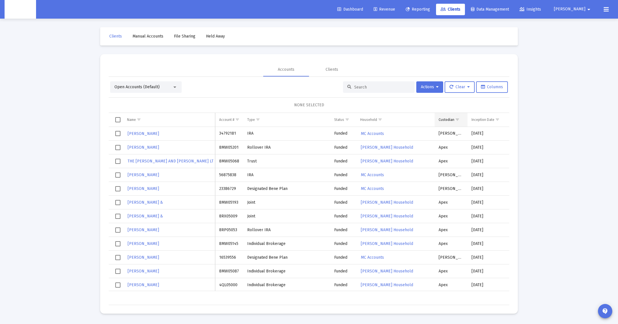
click at [458, 119] on span "Show filter options for column 'Custodian'" at bounding box center [457, 119] width 4 height 4
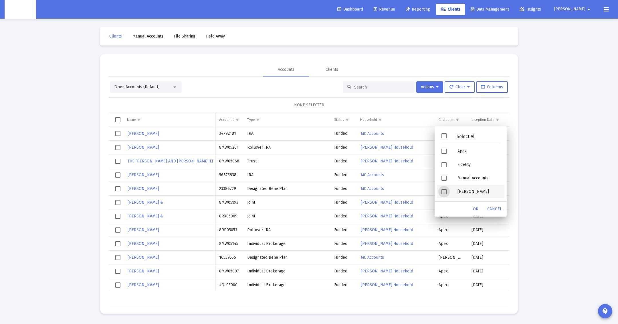
click at [447, 190] on div "Filter options" at bounding box center [445, 191] width 16 height 13
click at [444, 162] on span "Filter options" at bounding box center [443, 164] width 5 height 5
click at [475, 205] on div "OK" at bounding box center [476, 209] width 18 height 10
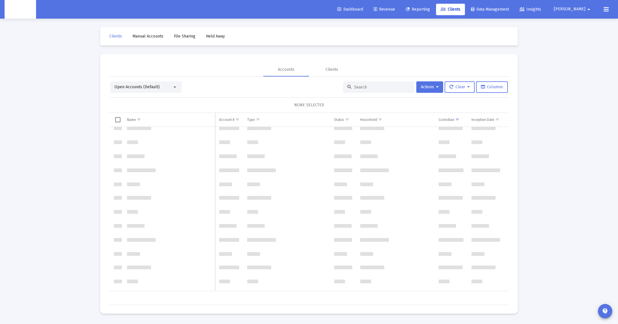
scroll to position [9084, 0]
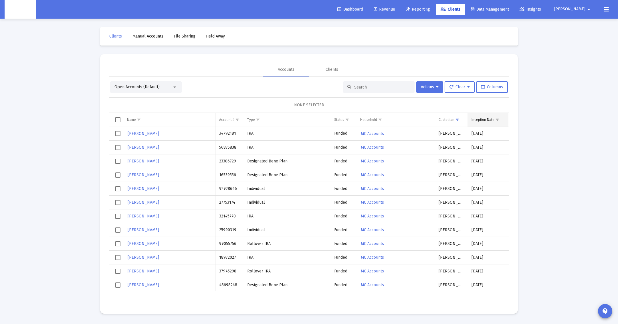
click at [499, 118] on span "Show filter options for column 'Inception Date'" at bounding box center [497, 119] width 4 height 4
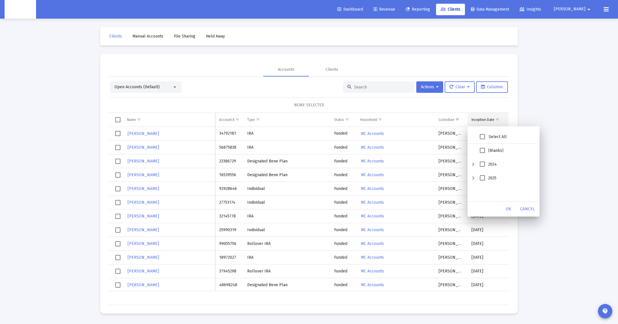
click at [484, 118] on div "Inception Date" at bounding box center [482, 119] width 23 height 5
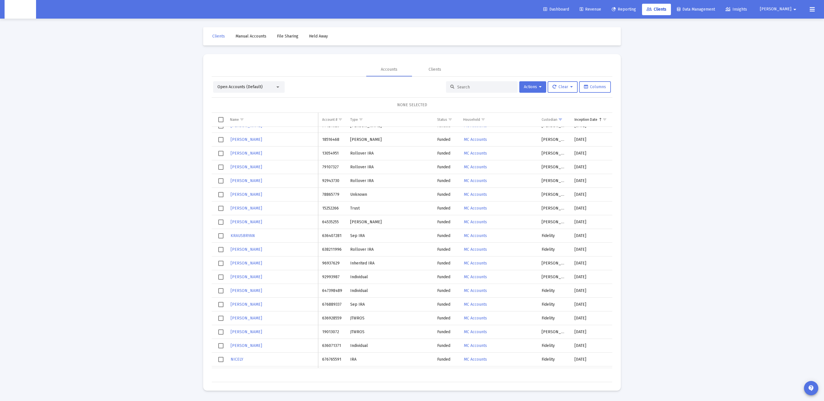
scroll to position [6661, 0]
